Goal: Task Accomplishment & Management: Manage account settings

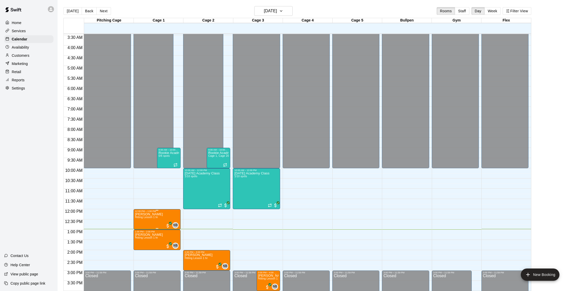
scroll to position [71, 0]
click at [150, 216] on span "Hitting Lesson 1 hr" at bounding box center [146, 217] width 23 height 3
click at [139, 232] on img "edit" at bounding box center [140, 233] width 6 height 6
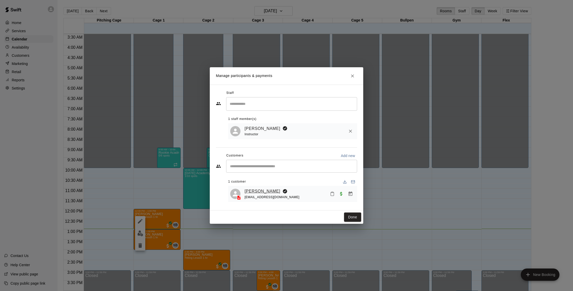
click at [260, 192] on link "[PERSON_NAME]" at bounding box center [262, 191] width 36 height 7
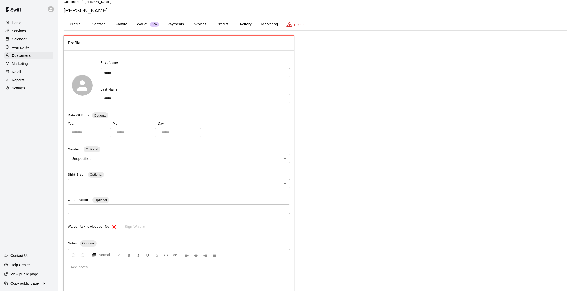
click at [248, 30] on div "**********" at bounding box center [315, 161] width 503 height 325
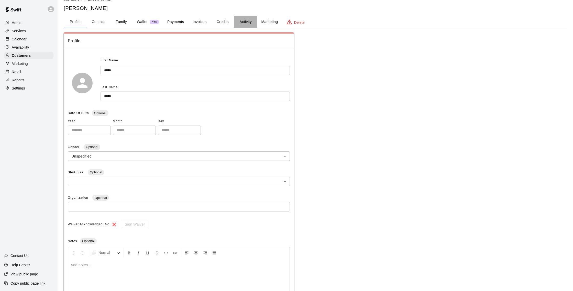
click at [242, 24] on button "Activity" at bounding box center [245, 22] width 23 height 12
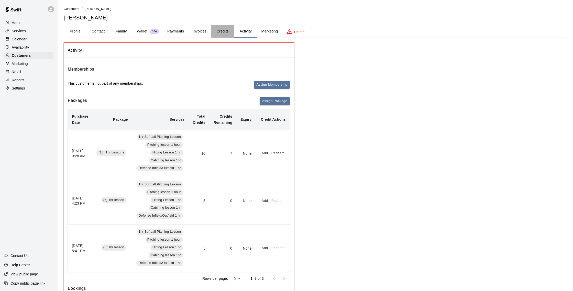
click at [228, 29] on button "Credits" at bounding box center [222, 31] width 23 height 12
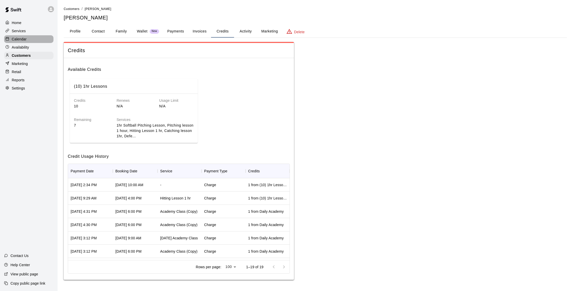
click at [28, 36] on div "Calendar" at bounding box center [28, 39] width 49 height 8
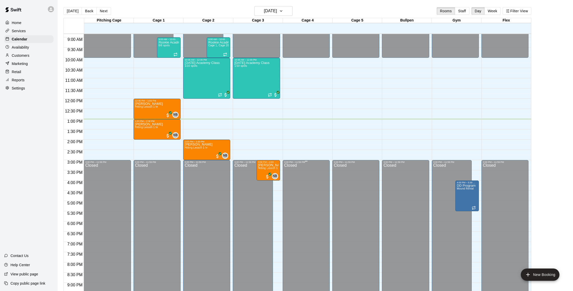
scroll to position [180, 0]
click at [392, 167] on div "12:00 AM 12:30 AM 1:00 AM 1:30 AM 2:00 AM 2:30 AM 3:00 AM 3:30 AM 4:00 AM 4:30 …" at bounding box center [297, 164] width 467 height 263
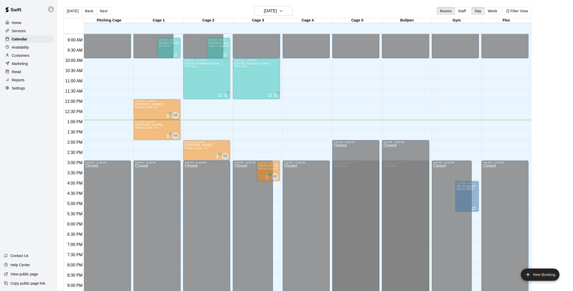
scroll to position [207, 0]
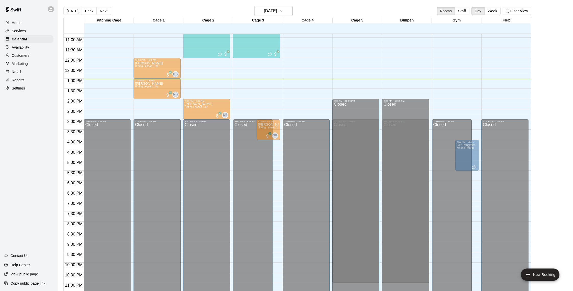
click at [348, 83] on div "12:00 AM – 10:00 AM Closed 3:00 PM – 11:59 PM Closed 2:00 PM – 10:59 PM Closed" at bounding box center [355, 58] width 47 height 491
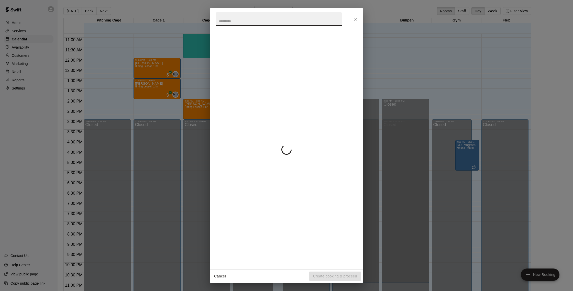
scroll to position [218, 0]
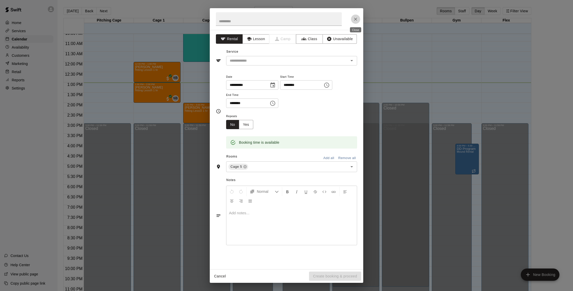
click at [352, 17] on button "Close" at bounding box center [355, 19] width 9 height 9
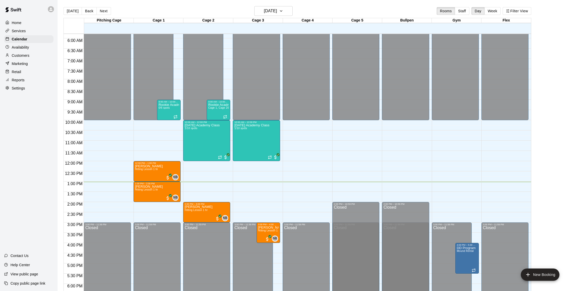
scroll to position [118, 0]
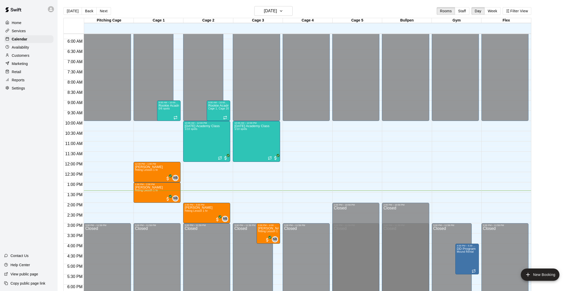
click at [521, 276] on div "New Booking" at bounding box center [539, 274] width 43 height 12
click at [533, 274] on button "New Booking" at bounding box center [540, 274] width 39 height 12
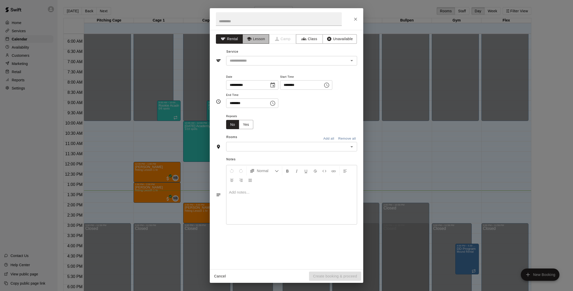
click at [255, 42] on button "Lesson" at bounding box center [255, 38] width 27 height 9
click at [270, 61] on input "text" at bounding box center [284, 61] width 113 height 6
click at [232, 35] on button "Rental" at bounding box center [229, 38] width 27 height 9
click at [261, 62] on input "text" at bounding box center [284, 61] width 113 height 6
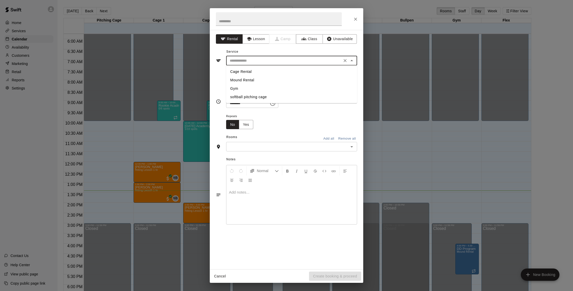
click at [257, 68] on li "Cage Rental" at bounding box center [291, 71] width 131 height 8
type input "**********"
click at [356, 23] on div at bounding box center [286, 19] width 153 height 22
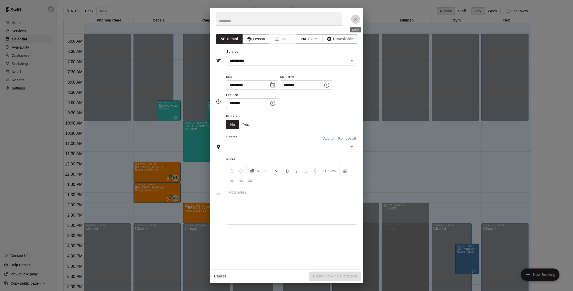
click at [356, 22] on button "Close" at bounding box center [355, 19] width 9 height 9
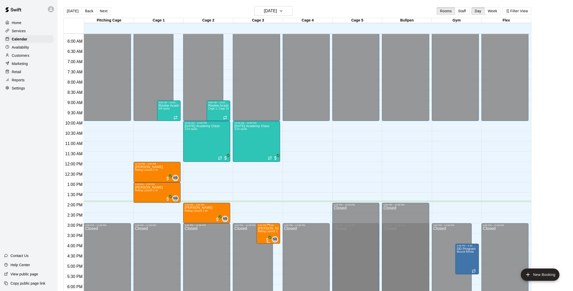
click at [263, 245] on img "edit" at bounding box center [263, 244] width 6 height 6
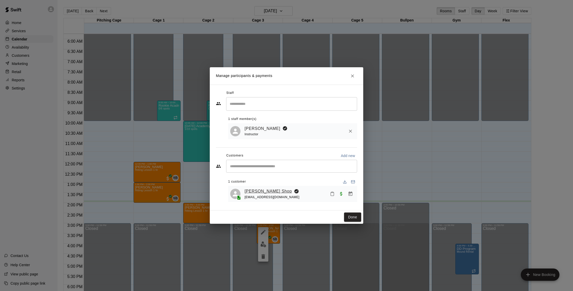
click at [257, 190] on link "[PERSON_NAME] Shop" at bounding box center [267, 191] width 47 height 7
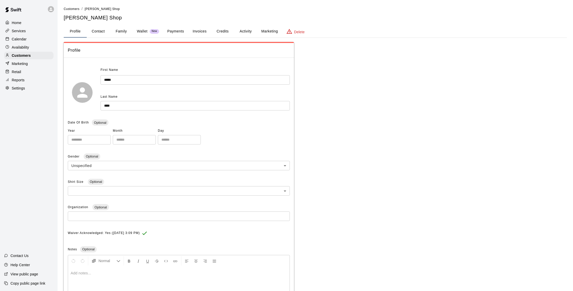
click at [172, 30] on button "Payments" at bounding box center [175, 31] width 25 height 12
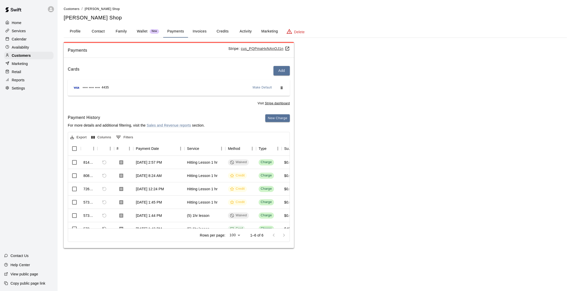
click at [221, 32] on button "Credits" at bounding box center [222, 31] width 23 height 12
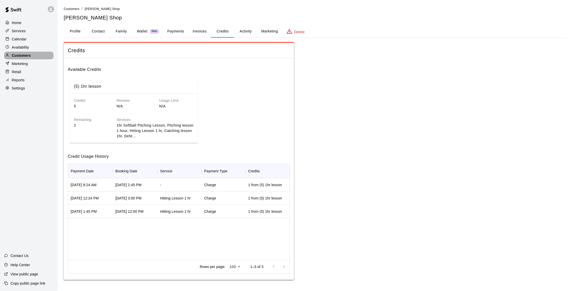
click at [30, 53] on p "Customers" at bounding box center [21, 55] width 19 height 5
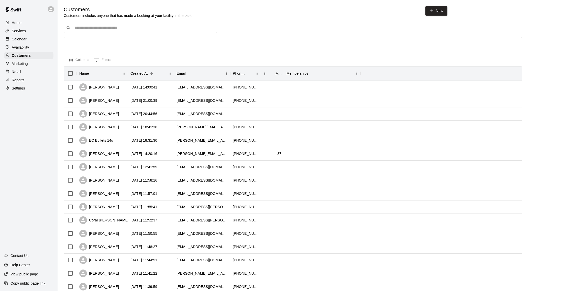
scroll to position [1, 0]
click at [31, 37] on div "Calendar" at bounding box center [28, 39] width 49 height 8
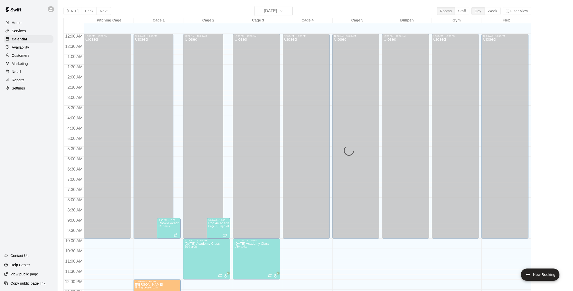
scroll to position [213, 0]
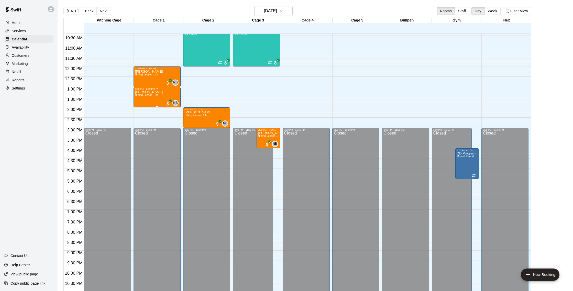
click at [166, 90] on div "1:00 PM – 2:00 PM" at bounding box center [157, 89] width 44 height 3
click at [138, 102] on button "edit" at bounding box center [140, 105] width 10 height 10
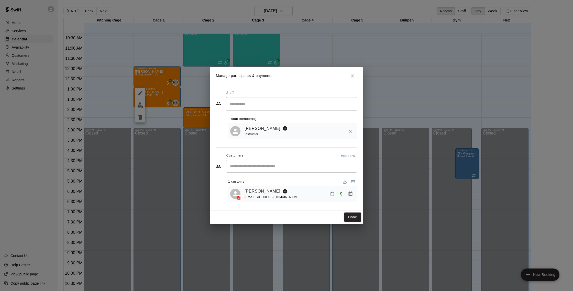
click at [277, 193] on link "[PERSON_NAME]" at bounding box center [262, 191] width 36 height 7
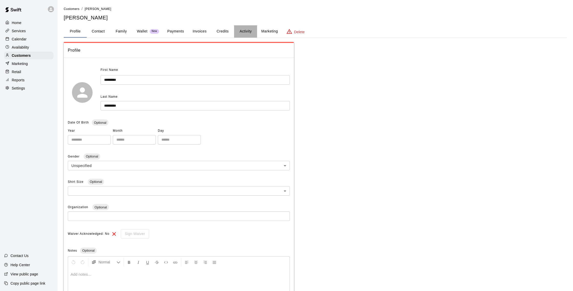
click at [250, 36] on button "Activity" at bounding box center [245, 31] width 23 height 12
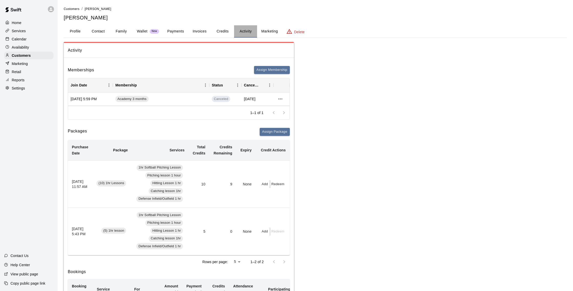
drag, startPoint x: 234, startPoint y: 35, endPoint x: 223, endPoint y: 31, distance: 11.5
click at [231, 34] on div "Profile Contact Family Wallet New Payments Invoices Credits Activity Marketing …" at bounding box center [315, 31] width 503 height 12
click at [223, 31] on button "Credits" at bounding box center [222, 31] width 23 height 12
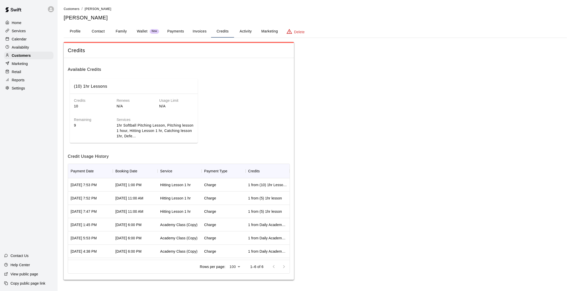
click at [125, 31] on button "Family" at bounding box center [121, 31] width 23 height 12
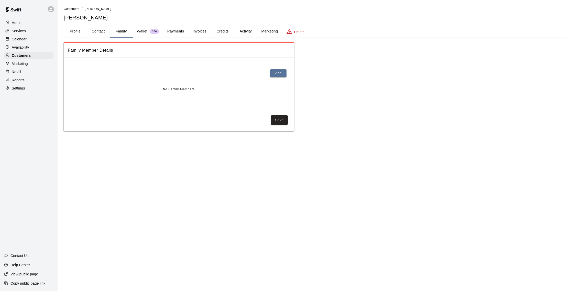
click at [180, 30] on button "Payments" at bounding box center [175, 31] width 25 height 12
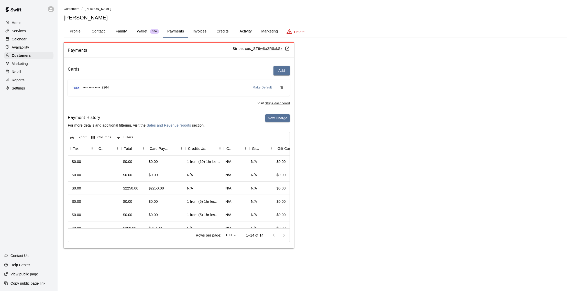
scroll to position [1, 239]
click at [25, 37] on p "Calendar" at bounding box center [19, 39] width 15 height 5
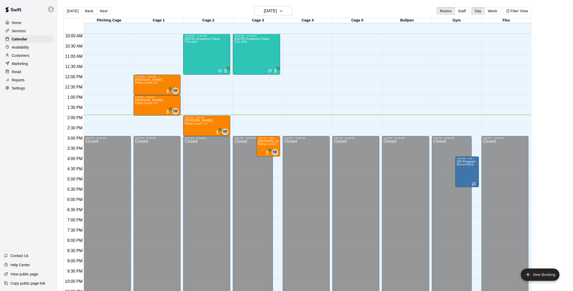
scroll to position [199, 0]
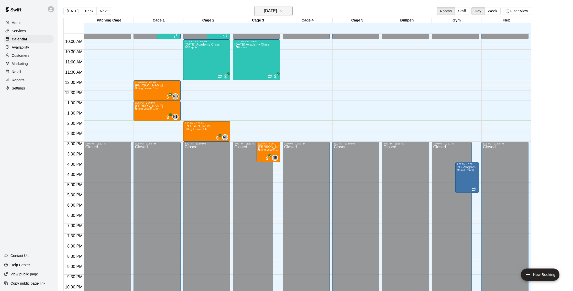
click at [284, 9] on button "[DATE]" at bounding box center [273, 11] width 38 height 10
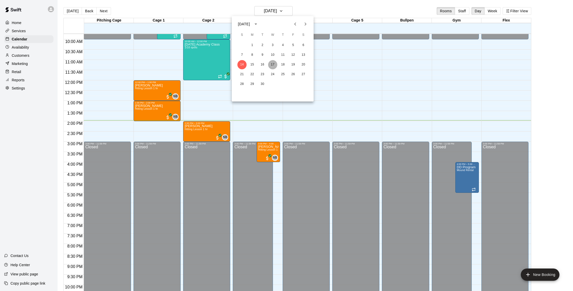
click at [270, 63] on button "17" at bounding box center [272, 64] width 9 height 9
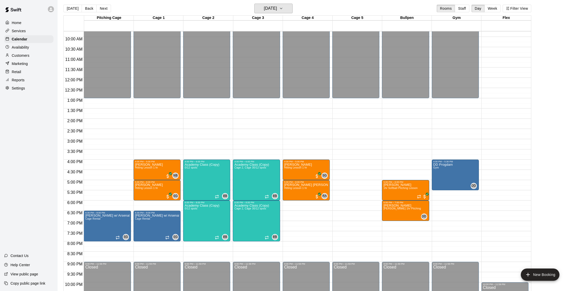
scroll to position [3, 0]
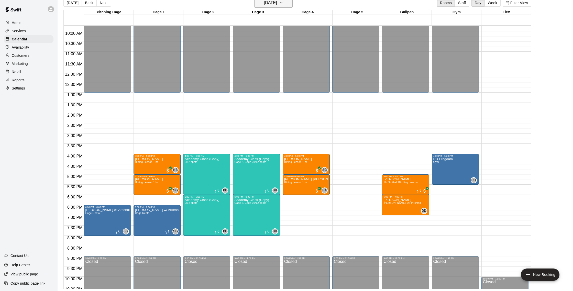
click at [277, 6] on h6 "[DATE]" at bounding box center [270, 2] width 13 height 7
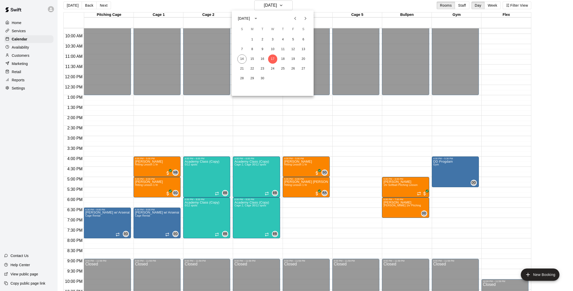
click at [304, 105] on div at bounding box center [286, 145] width 573 height 291
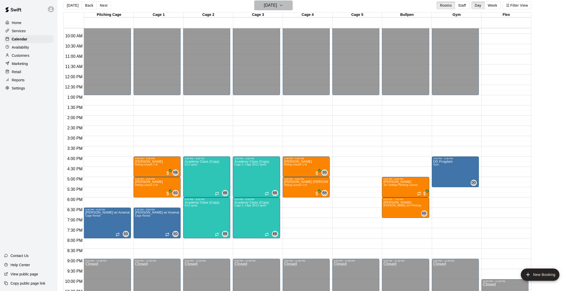
click at [277, 8] on h6 "[DATE]" at bounding box center [270, 5] width 13 height 7
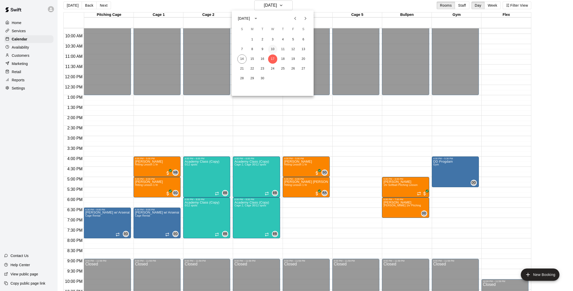
click at [276, 51] on button "10" at bounding box center [272, 49] width 9 height 9
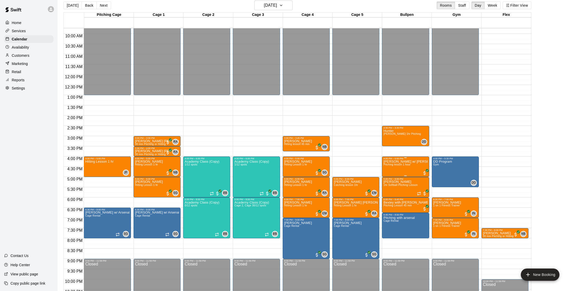
click at [405, 166] on span "Pitching lesson 1 hour" at bounding box center [396, 164] width 27 height 3
click at [390, 182] on img "edit" at bounding box center [389, 181] width 6 height 6
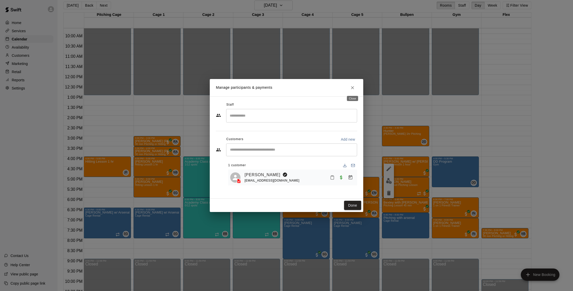
click at [354, 91] on button "Close" at bounding box center [352, 87] width 9 height 9
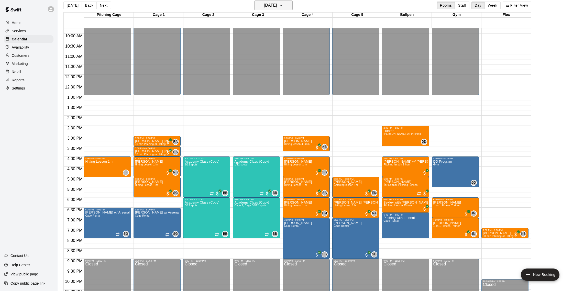
click at [271, 9] on button "[DATE]" at bounding box center [273, 6] width 38 height 10
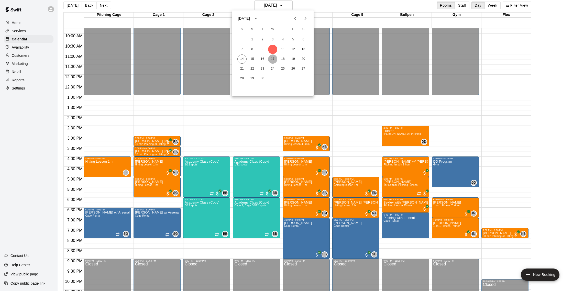
click at [274, 58] on button "17" at bounding box center [272, 58] width 9 height 9
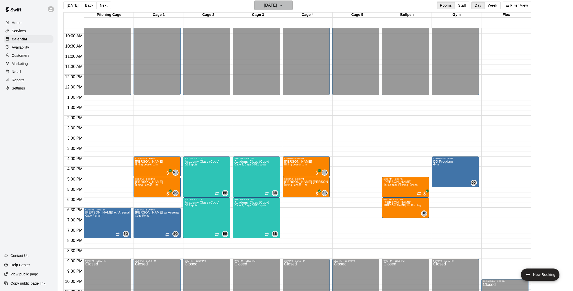
click at [275, 4] on h6 "[DATE]" at bounding box center [270, 5] width 13 height 7
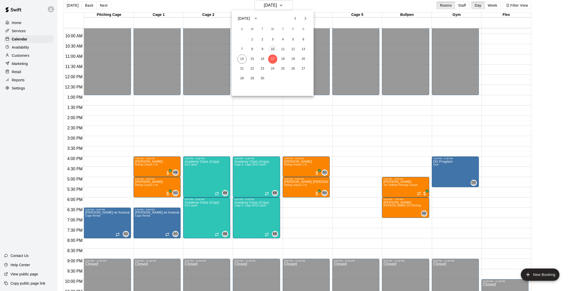
click at [274, 50] on button "10" at bounding box center [272, 49] width 9 height 9
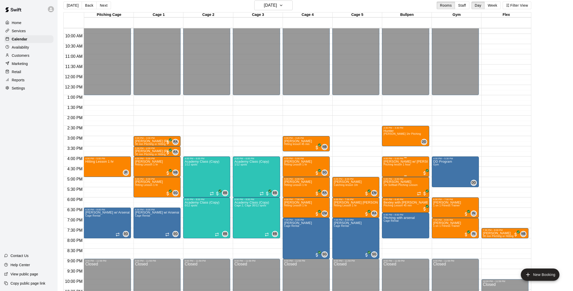
click at [408, 166] on span "Pitching lesson 1 hour" at bounding box center [396, 164] width 27 height 3
click at [388, 183] on img "edit" at bounding box center [389, 181] width 6 height 6
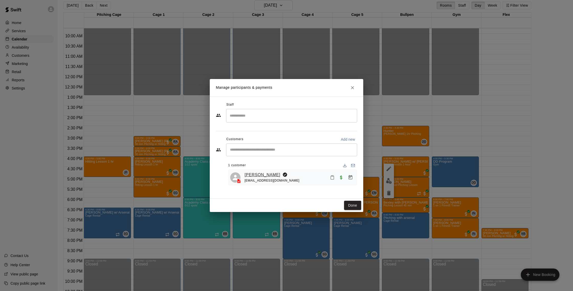
click at [258, 175] on link "[PERSON_NAME]" at bounding box center [262, 175] width 36 height 7
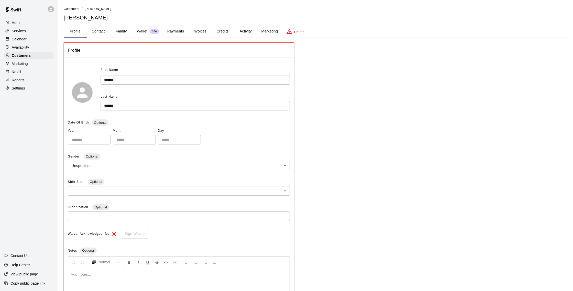
click at [236, 30] on button "Activity" at bounding box center [245, 31] width 23 height 12
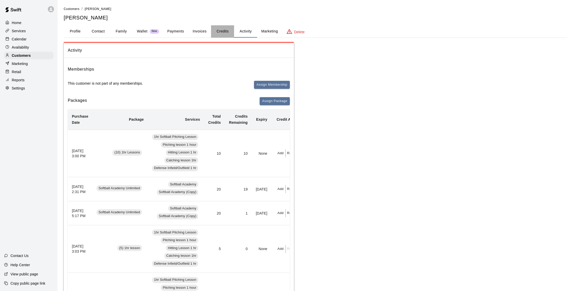
click at [216, 29] on button "Credits" at bounding box center [222, 31] width 23 height 12
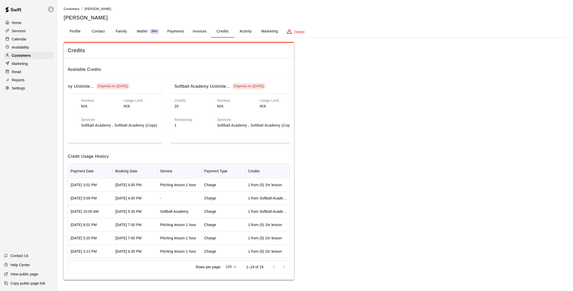
scroll to position [0, 182]
click at [105, 36] on button "Contact" at bounding box center [98, 31] width 23 height 12
select select "**"
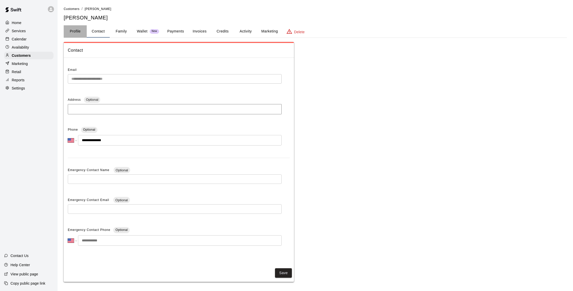
click at [81, 32] on button "Profile" at bounding box center [75, 31] width 23 height 12
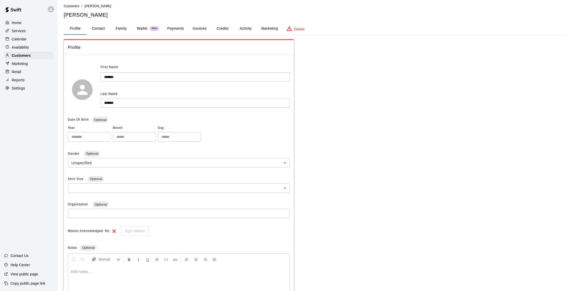
click at [30, 42] on div "Calendar" at bounding box center [28, 39] width 49 height 8
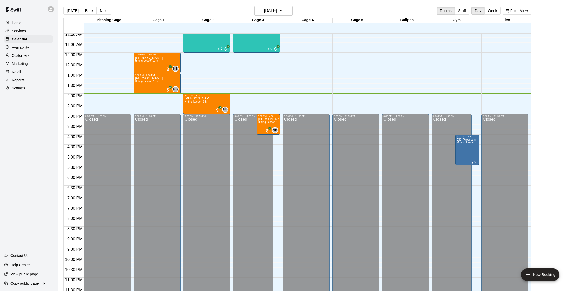
scroll to position [226, 0]
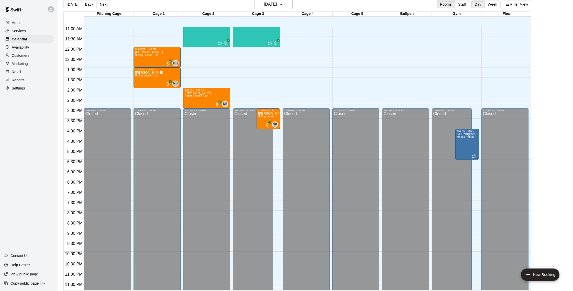
click at [99, 8] on div "[DATE] Back [DATE][DATE] Rooms Staff Day Week Filter View" at bounding box center [297, 5] width 468 height 12
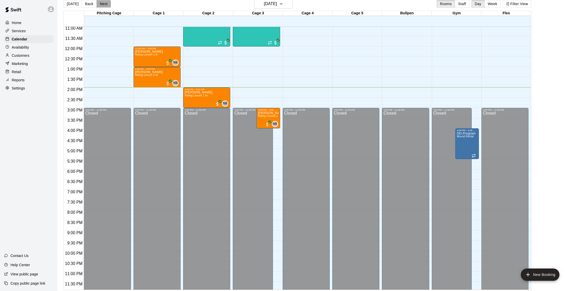
click at [104, 4] on button "Next" at bounding box center [103, 4] width 14 height 8
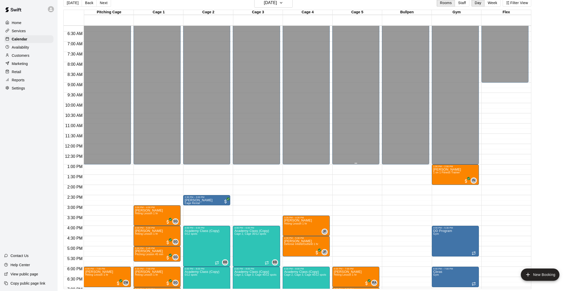
scroll to position [121, 0]
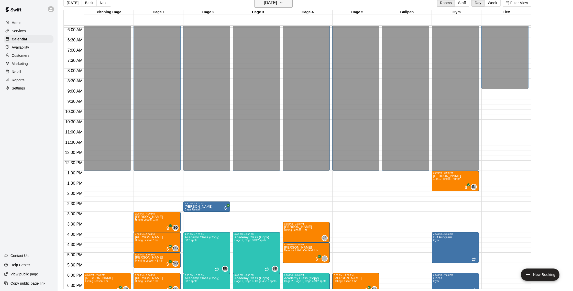
click at [277, 5] on h6 "[DATE]" at bounding box center [270, 2] width 13 height 7
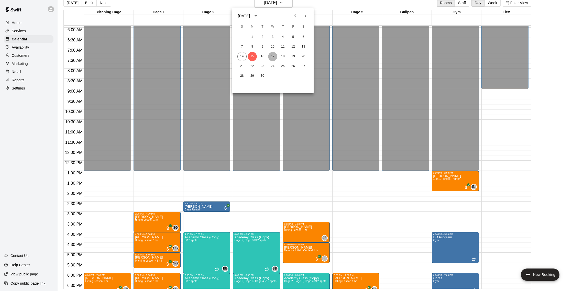
click at [269, 56] on button "17" at bounding box center [272, 56] width 9 height 9
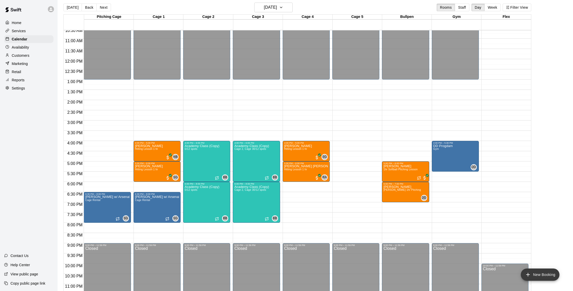
scroll to position [6, 0]
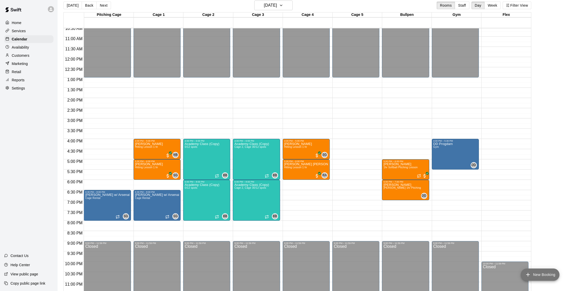
click at [532, 272] on button "New Booking" at bounding box center [540, 274] width 39 height 12
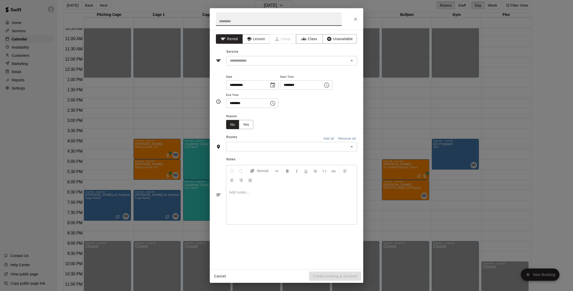
click at [289, 85] on input "********" at bounding box center [299, 84] width 39 height 9
type input "********"
click at [238, 105] on input "********" at bounding box center [245, 102] width 39 height 9
click at [233, 103] on input "********" at bounding box center [245, 102] width 39 height 9
type input "********"
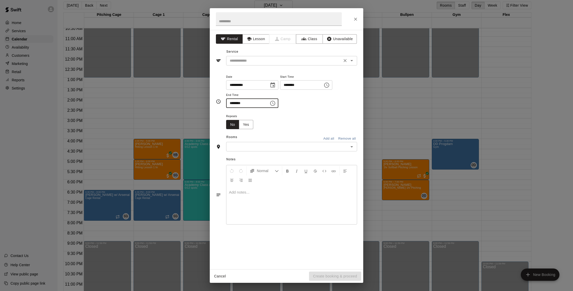
click at [245, 62] on input "text" at bounding box center [284, 61] width 113 height 6
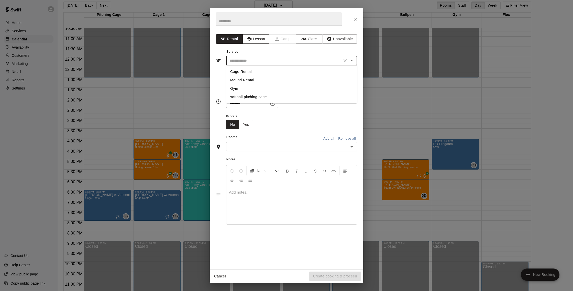
click at [254, 41] on button "Lesson" at bounding box center [255, 38] width 27 height 9
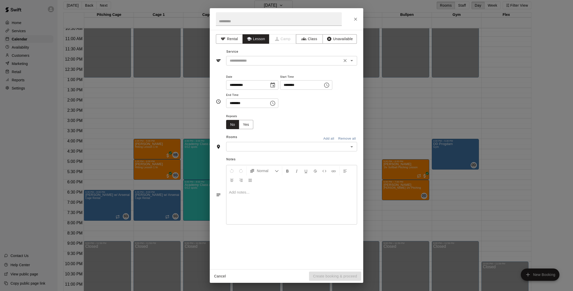
click at [254, 57] on div "​" at bounding box center [291, 60] width 131 height 9
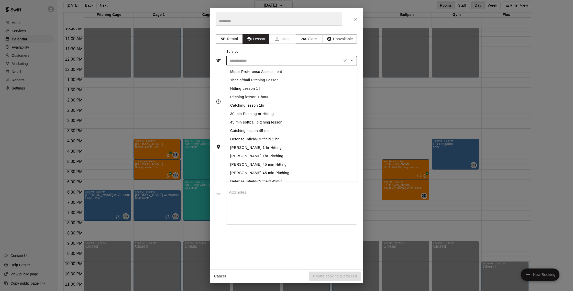
click at [270, 86] on li "Hitting Lesson 1 hr" at bounding box center [291, 88] width 131 height 8
type input "**********"
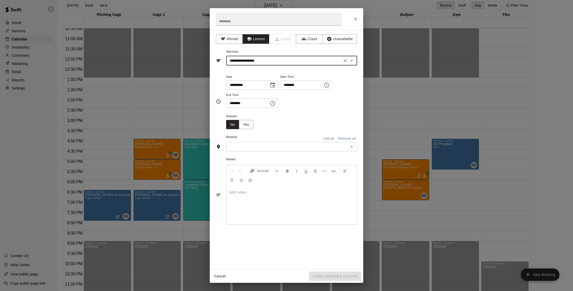
click at [328, 149] on input "text" at bounding box center [287, 146] width 119 height 6
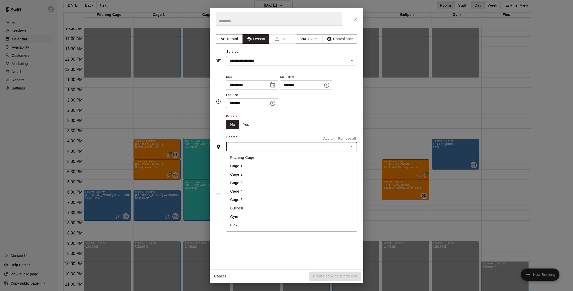
click at [284, 182] on li "Cage 3" at bounding box center [291, 183] width 131 height 8
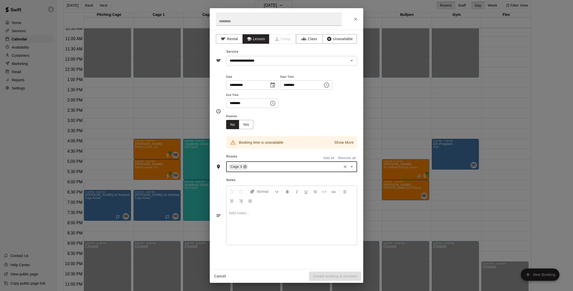
click at [246, 165] on icon at bounding box center [244, 166] width 3 height 3
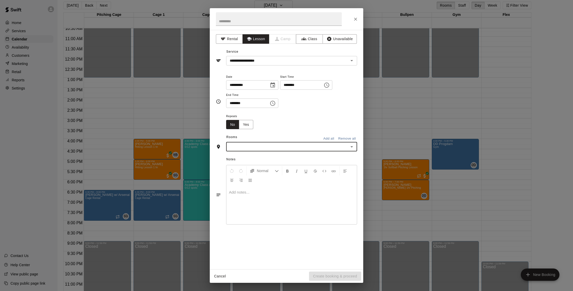
click at [260, 147] on input "text" at bounding box center [287, 146] width 119 height 6
click at [260, 190] on li "Cage 4" at bounding box center [291, 191] width 131 height 8
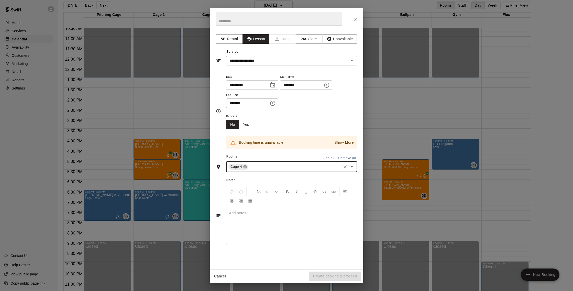
click at [246, 168] on icon at bounding box center [244, 166] width 3 height 3
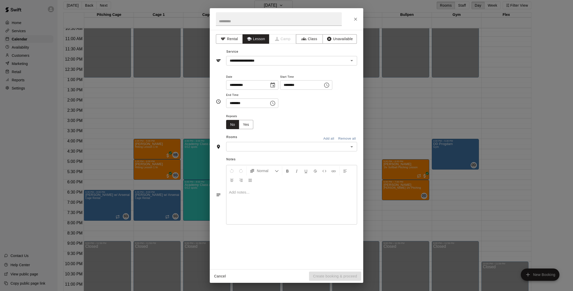
click at [253, 152] on div "Notes Normal Add notes..." at bounding box center [286, 190] width 141 height 78
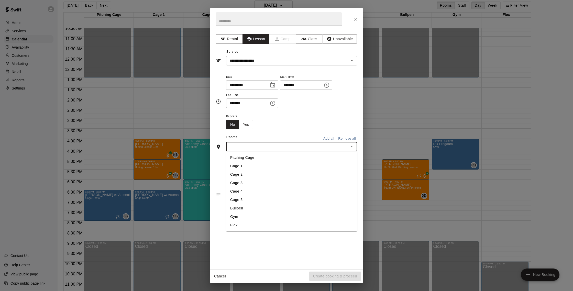
click at [252, 147] on input "text" at bounding box center [287, 146] width 119 height 6
click at [285, 192] on li "Cage 4" at bounding box center [291, 191] width 131 height 8
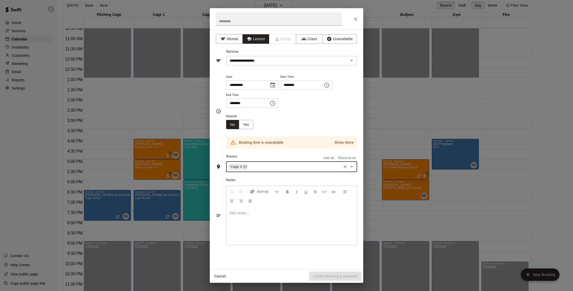
click at [260, 166] on input "text" at bounding box center [295, 167] width 92 height 6
click at [248, 231] on li "Bullpen" at bounding box center [291, 229] width 131 height 8
click at [245, 167] on icon at bounding box center [245, 167] width 4 height 4
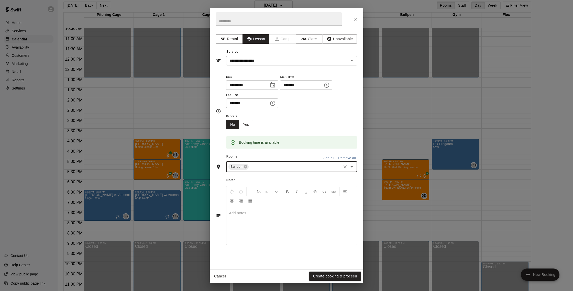
click at [236, 22] on input "text" at bounding box center [279, 19] width 126 height 14
type input "*"
type input "**********"
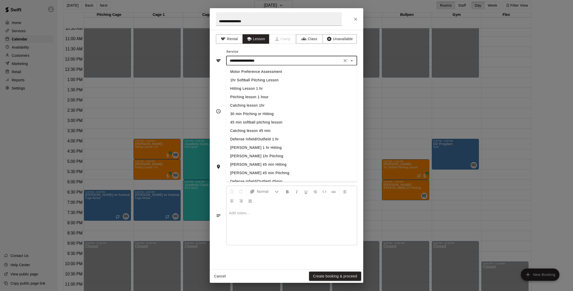
click at [257, 59] on input "**********" at bounding box center [284, 61] width 113 height 6
click at [287, 94] on li "Pitching lesson 1 hour" at bounding box center [291, 97] width 131 height 8
type input "**********"
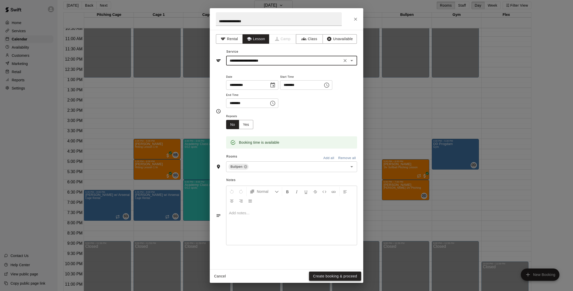
click at [349, 274] on button "Create booking & proceed" at bounding box center [335, 276] width 52 height 9
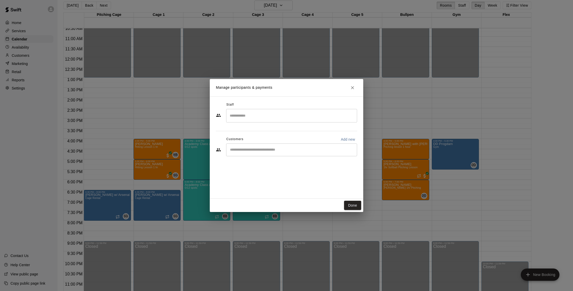
click at [273, 117] on input "Search staff" at bounding box center [291, 115] width 126 height 9
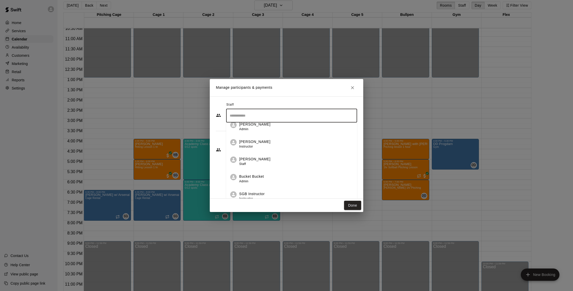
scroll to position [165, 0]
click at [213, 152] on div "Staff ​ [PERSON_NAME] Instructor [PERSON_NAME] Instructor [PERSON_NAME] Instruc…" at bounding box center [286, 147] width 153 height 102
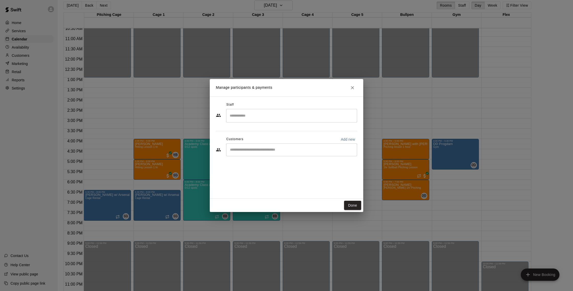
click at [238, 149] on input "Start typing to search customers..." at bounding box center [291, 149] width 126 height 5
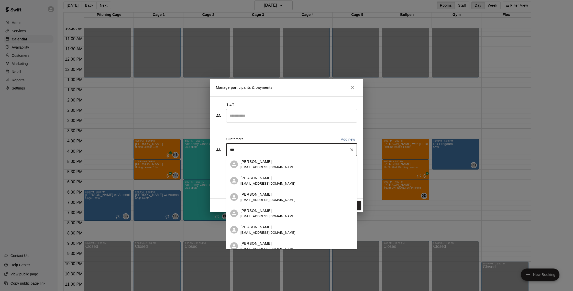
type input "****"
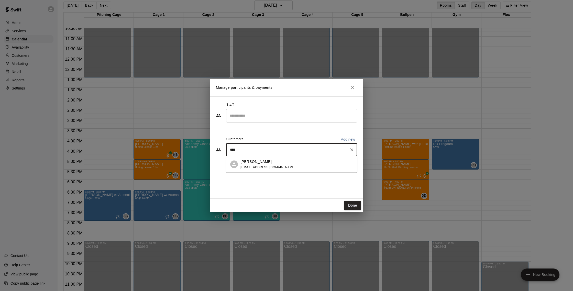
click at [255, 164] on div "[PERSON_NAME] [EMAIL_ADDRESS][DOMAIN_NAME]" at bounding box center [267, 164] width 55 height 11
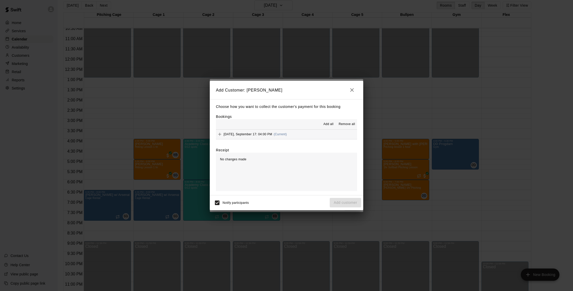
click at [273, 138] on div "[DATE], September 17: 04:00 PM (Current)" at bounding box center [251, 134] width 71 height 8
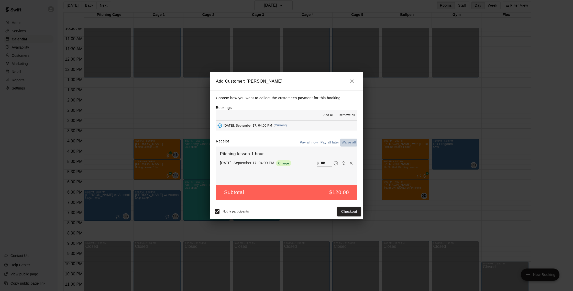
click at [348, 143] on button "Waive all" at bounding box center [348, 143] width 17 height 8
type input "*"
click at [356, 211] on button "Add customer" at bounding box center [345, 211] width 31 height 9
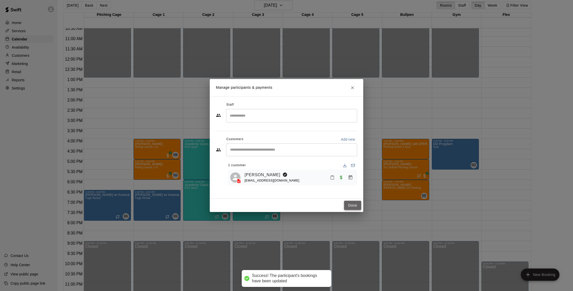
click at [355, 207] on button "Done" at bounding box center [352, 205] width 17 height 9
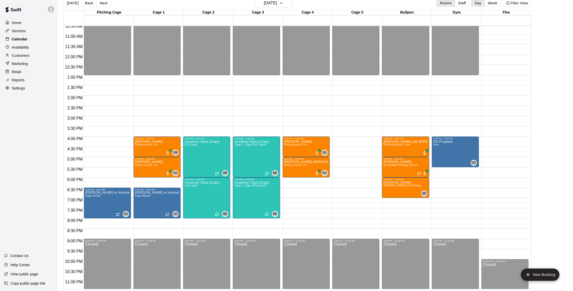
scroll to position [7, 0]
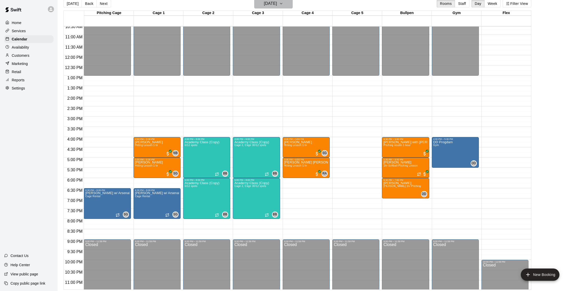
click at [265, 1] on h6 "[DATE]" at bounding box center [270, 3] width 13 height 7
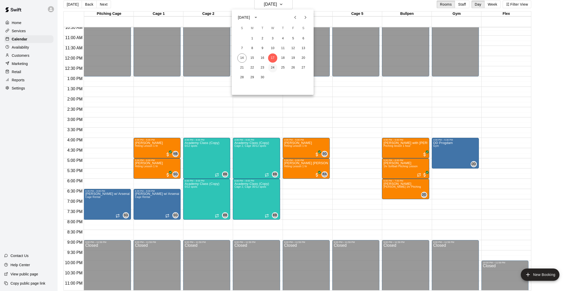
click at [274, 65] on button "24" at bounding box center [272, 67] width 9 height 9
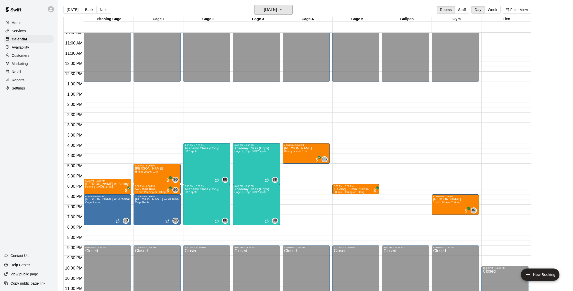
scroll to position [2, 0]
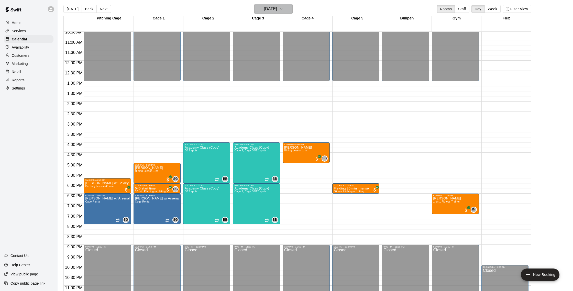
click at [283, 7] on icon "button" at bounding box center [281, 9] width 4 height 6
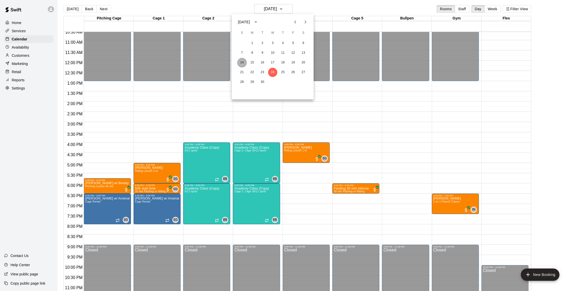
drag, startPoint x: 244, startPoint y: 60, endPoint x: 240, endPoint y: 64, distance: 5.1
click at [239, 64] on button "14" at bounding box center [241, 62] width 9 height 9
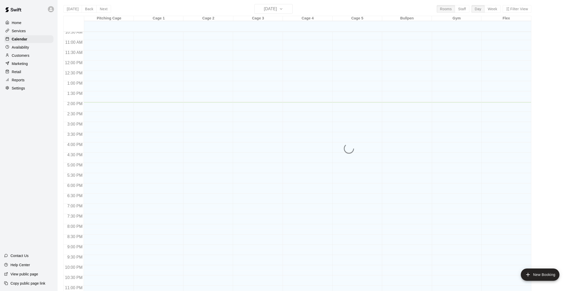
click at [240, 64] on div "[DATE] S M T W T F S 1 2 3 4 5 6 7 8 9 10 11 12 13 14 15 16 17 18 19 20 21 22 2…" at bounding box center [286, 145] width 573 height 291
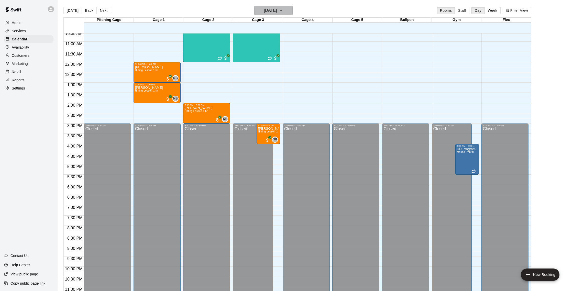
click at [270, 10] on h6 "[DATE]" at bounding box center [270, 10] width 13 height 7
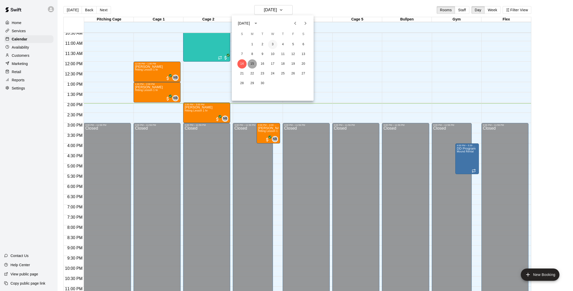
drag, startPoint x: 254, startPoint y: 62, endPoint x: 271, endPoint y: 46, distance: 23.2
click at [254, 62] on button "15" at bounding box center [251, 63] width 9 height 9
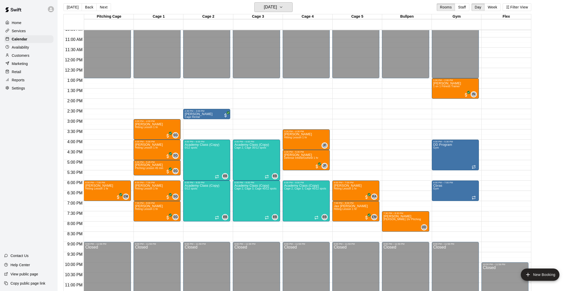
scroll to position [4, 0]
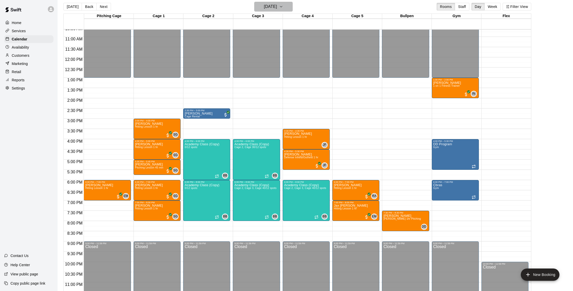
click at [277, 6] on h6 "[DATE]" at bounding box center [270, 6] width 13 height 7
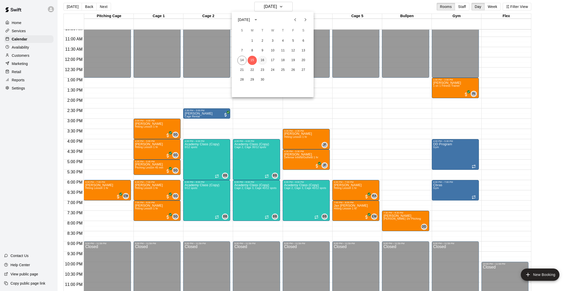
click at [260, 61] on button "16" at bounding box center [262, 60] width 9 height 9
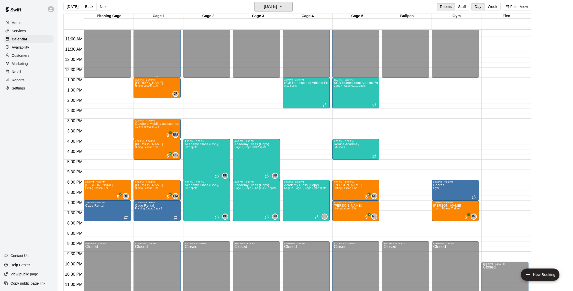
scroll to position [218, 0]
click at [269, 8] on h6 "[DATE]" at bounding box center [270, 6] width 13 height 7
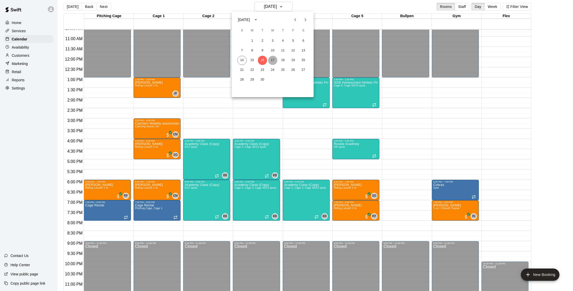
click at [269, 61] on button "17" at bounding box center [272, 60] width 9 height 9
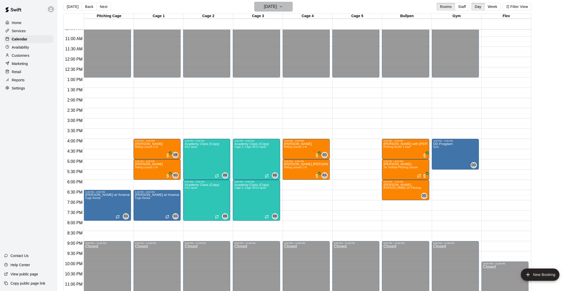
click at [277, 7] on h6 "[DATE]" at bounding box center [270, 6] width 13 height 7
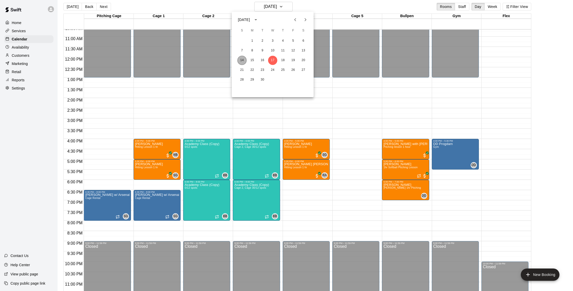
click at [242, 62] on button "14" at bounding box center [241, 60] width 9 height 9
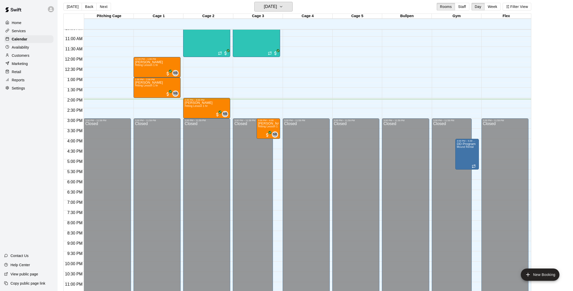
scroll to position [7, 0]
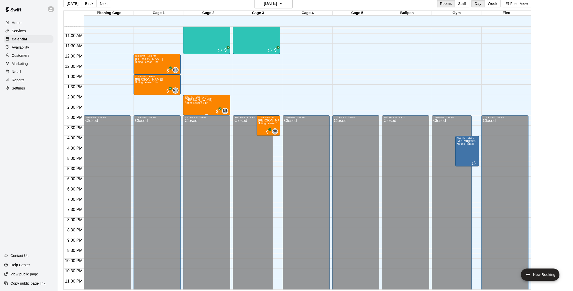
click at [193, 102] on div "[PERSON_NAME] Hitting Lesson 1 hr" at bounding box center [199, 243] width 28 height 291
click at [191, 118] on img "edit" at bounding box center [190, 116] width 6 height 6
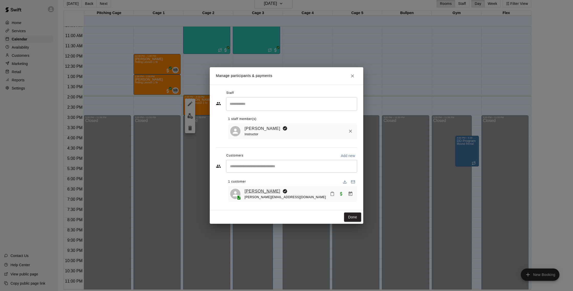
click at [263, 193] on link "[PERSON_NAME]" at bounding box center [262, 191] width 36 height 7
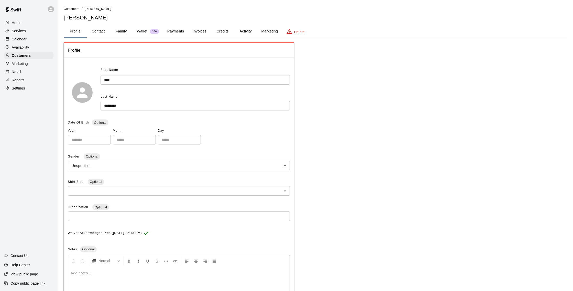
click at [220, 29] on button "Credits" at bounding box center [222, 31] width 23 height 12
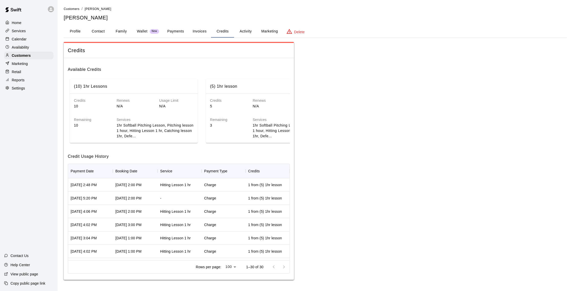
click at [78, 32] on button "Profile" at bounding box center [75, 31] width 23 height 12
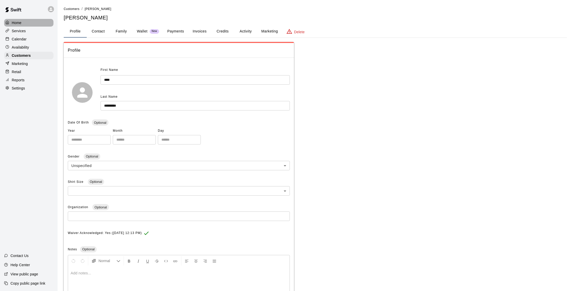
click at [35, 21] on div "Home" at bounding box center [28, 23] width 49 height 8
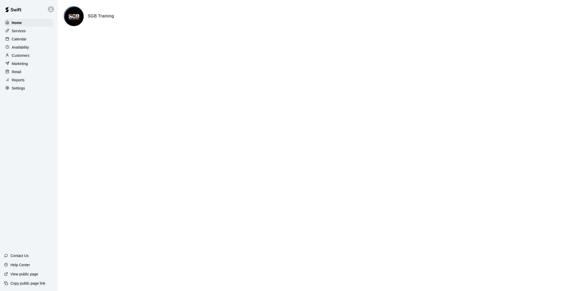
click at [32, 53] on div "Customers" at bounding box center [28, 56] width 49 height 8
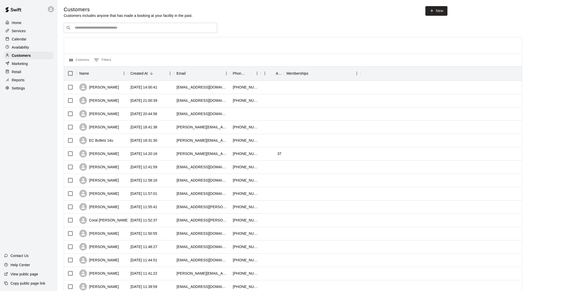
click at [37, 39] on div "Calendar" at bounding box center [28, 39] width 49 height 8
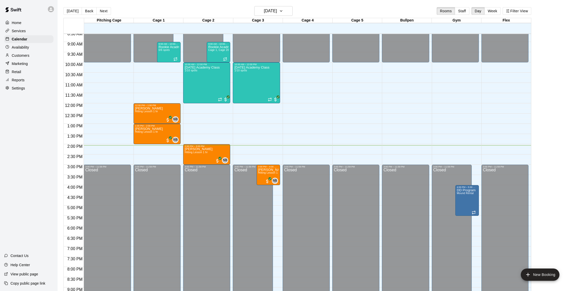
scroll to position [174, 0]
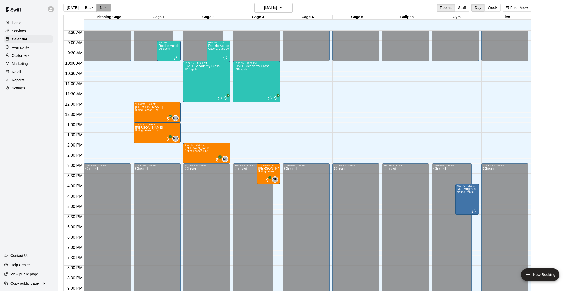
click at [103, 6] on button "Next" at bounding box center [103, 8] width 14 height 8
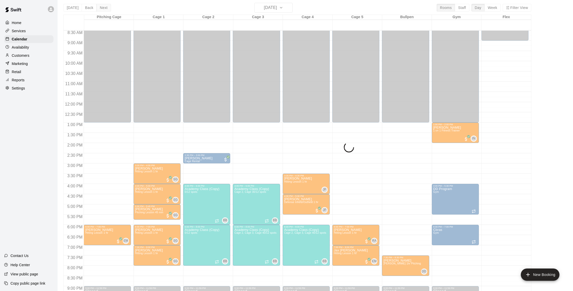
scroll to position [4, 0]
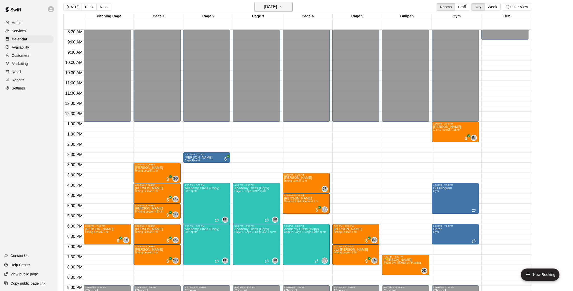
click at [277, 8] on h6 "[DATE]" at bounding box center [270, 6] width 13 height 7
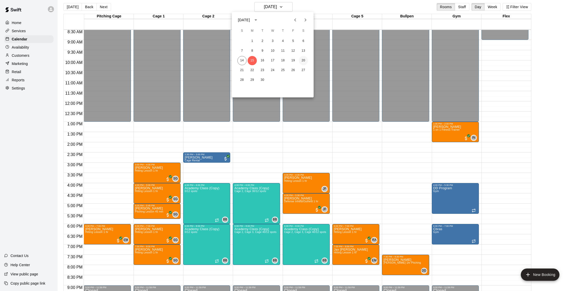
click at [301, 60] on button "20" at bounding box center [303, 60] width 9 height 9
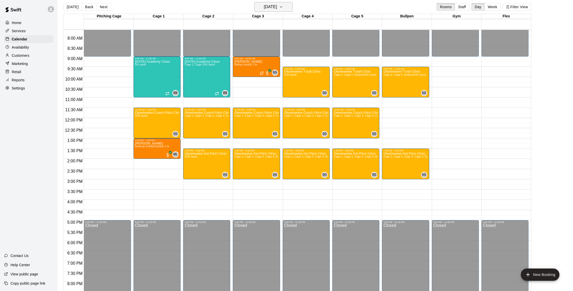
scroll to position [4, 0]
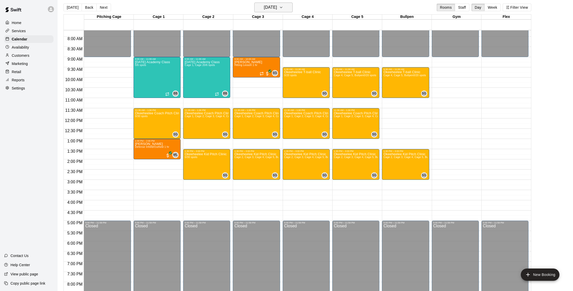
click at [286, 5] on button "[DATE]" at bounding box center [273, 8] width 38 height 10
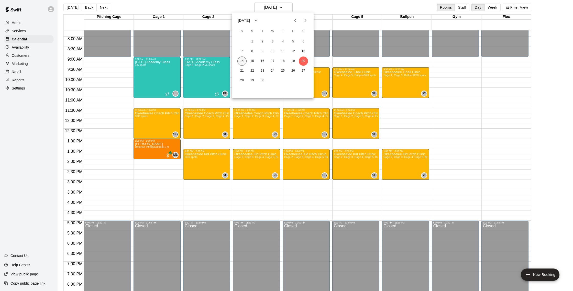
click at [238, 60] on button "14" at bounding box center [241, 61] width 9 height 9
